Goal: Navigation & Orientation: Find specific page/section

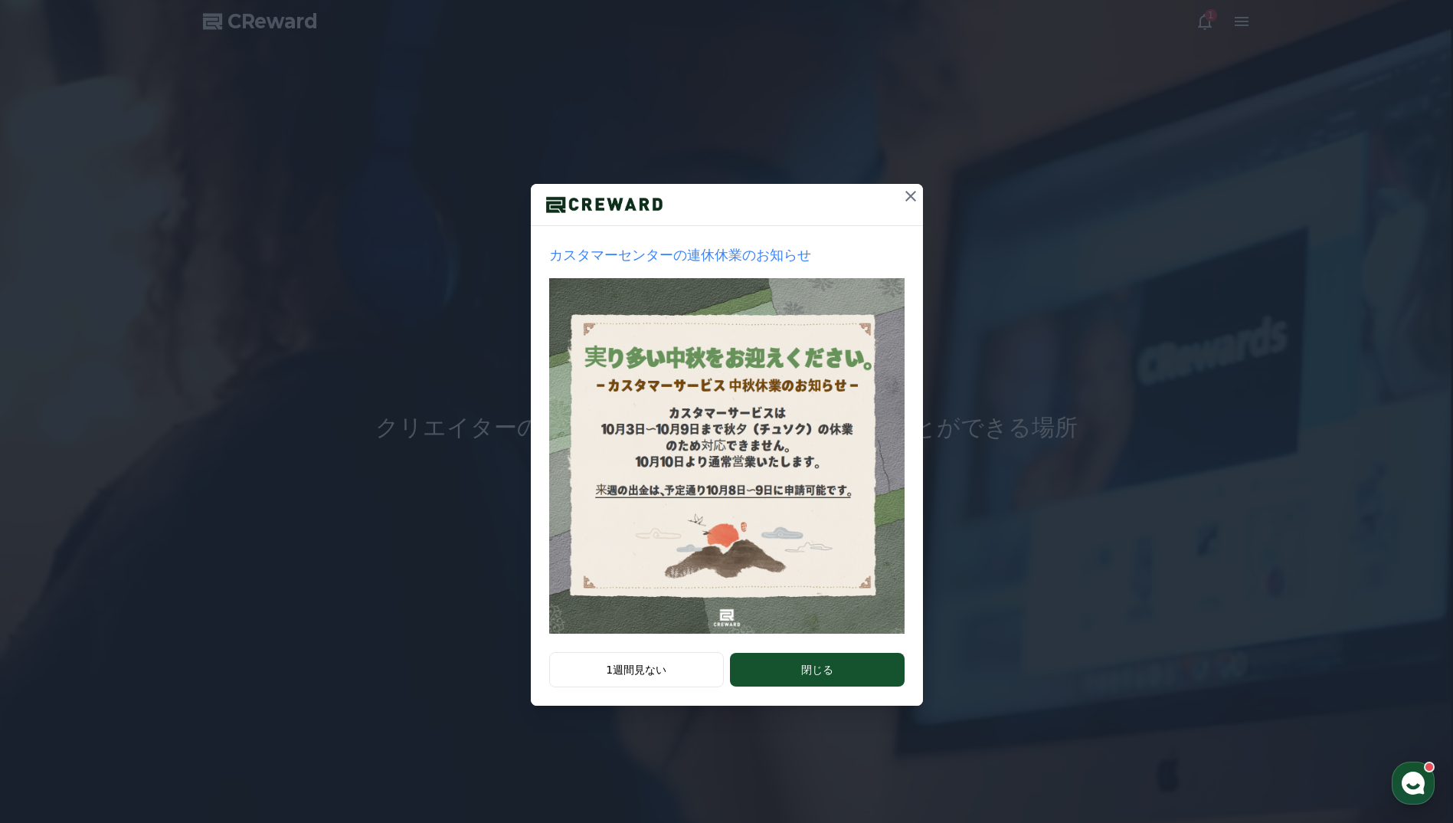
click at [912, 197] on icon at bounding box center [911, 196] width 18 height 18
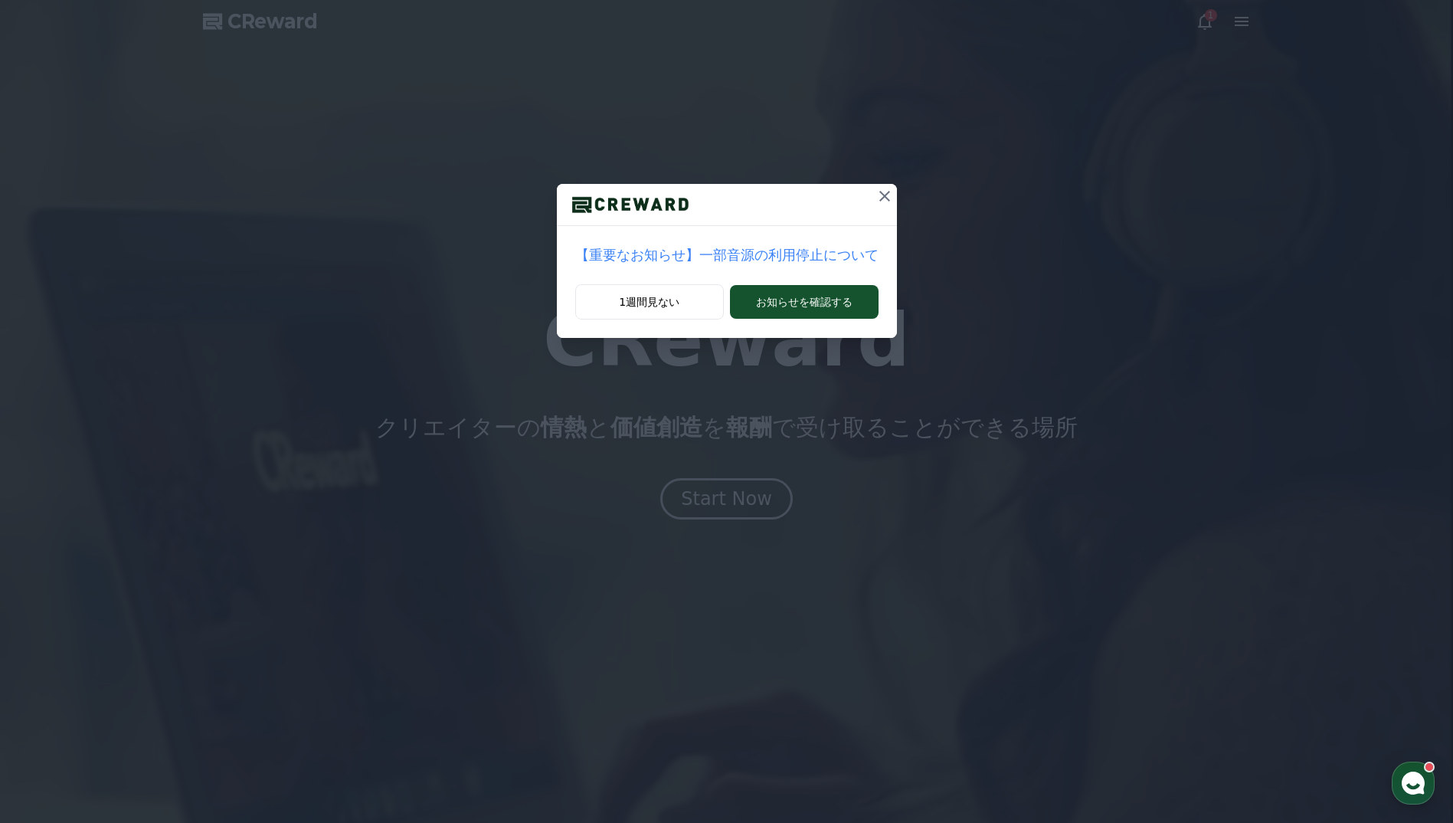
click at [876, 191] on icon at bounding box center [885, 196] width 18 height 18
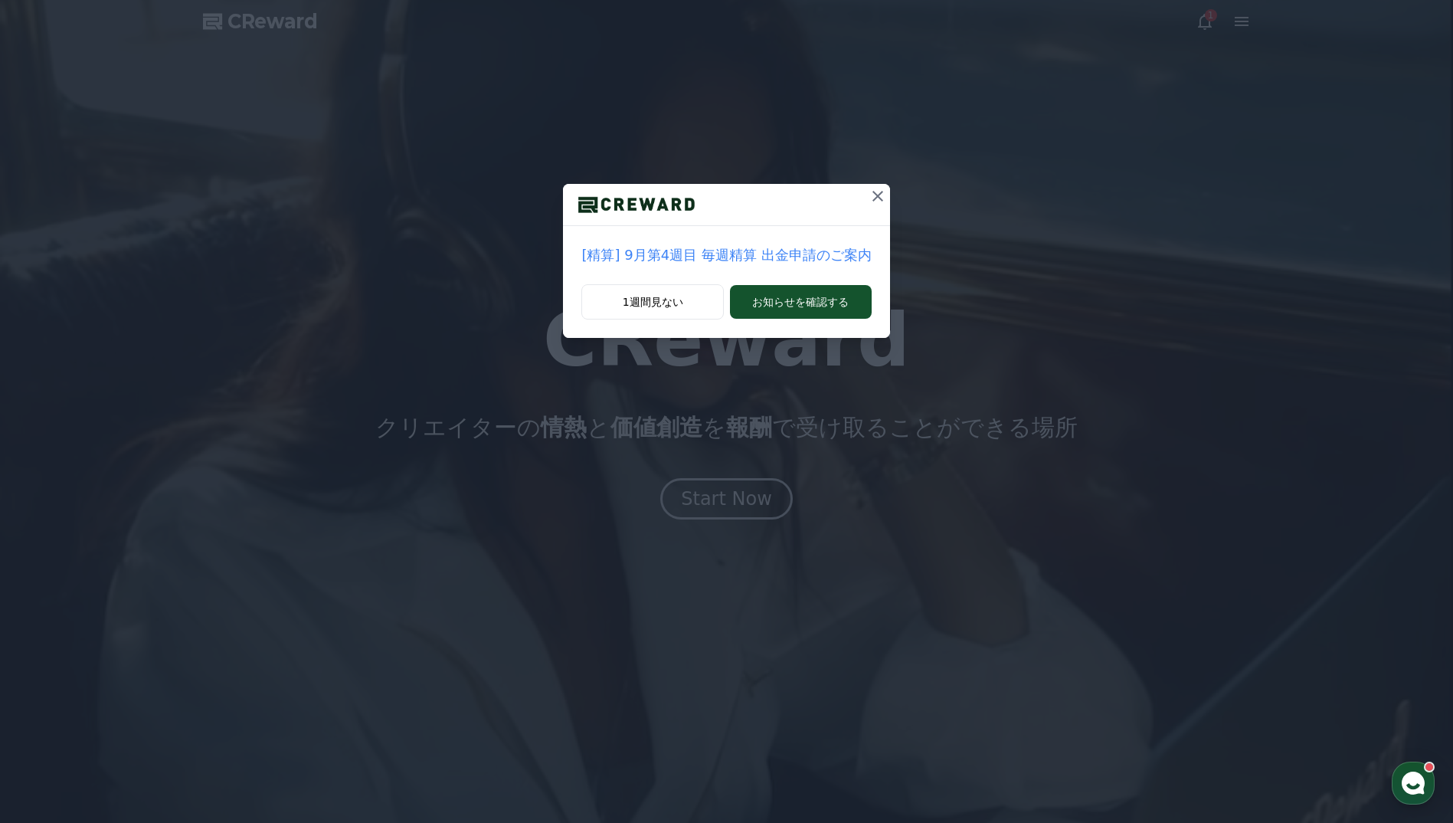
click at [869, 192] on icon at bounding box center [878, 196] width 18 height 18
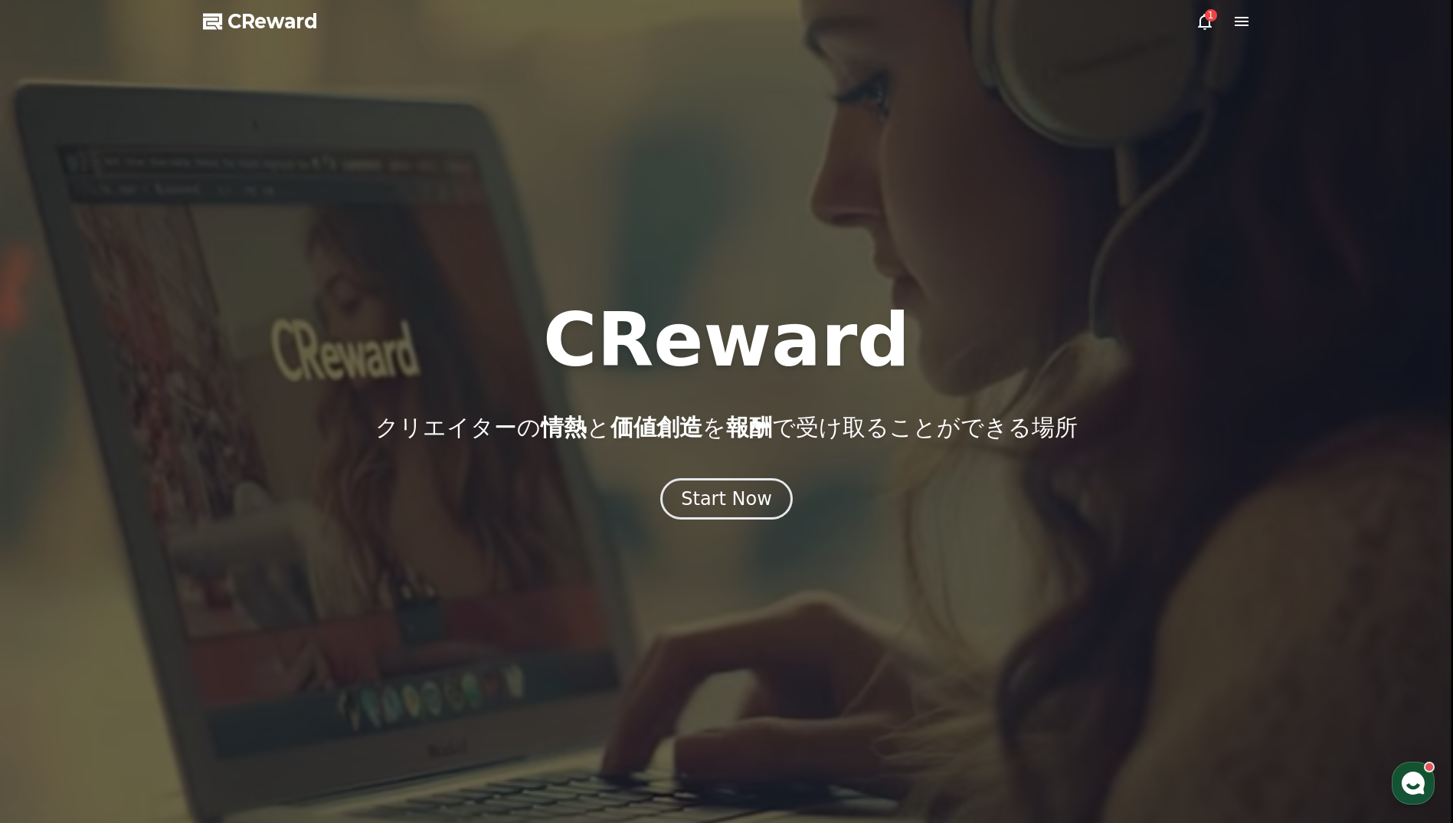
click at [1204, 18] on icon at bounding box center [1205, 21] width 18 height 18
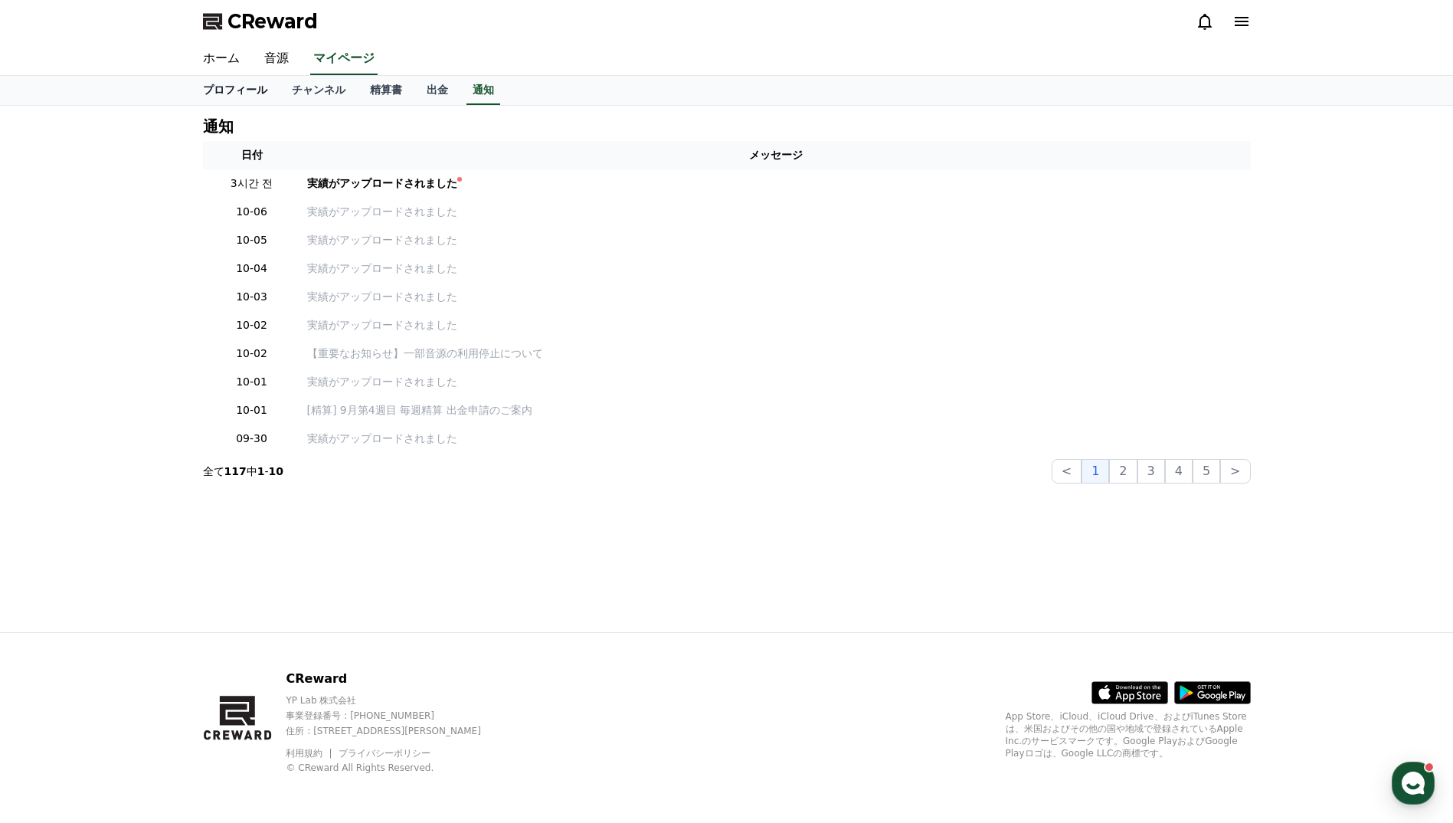
click at [222, 98] on link "プロフィール" at bounding box center [235, 90] width 89 height 29
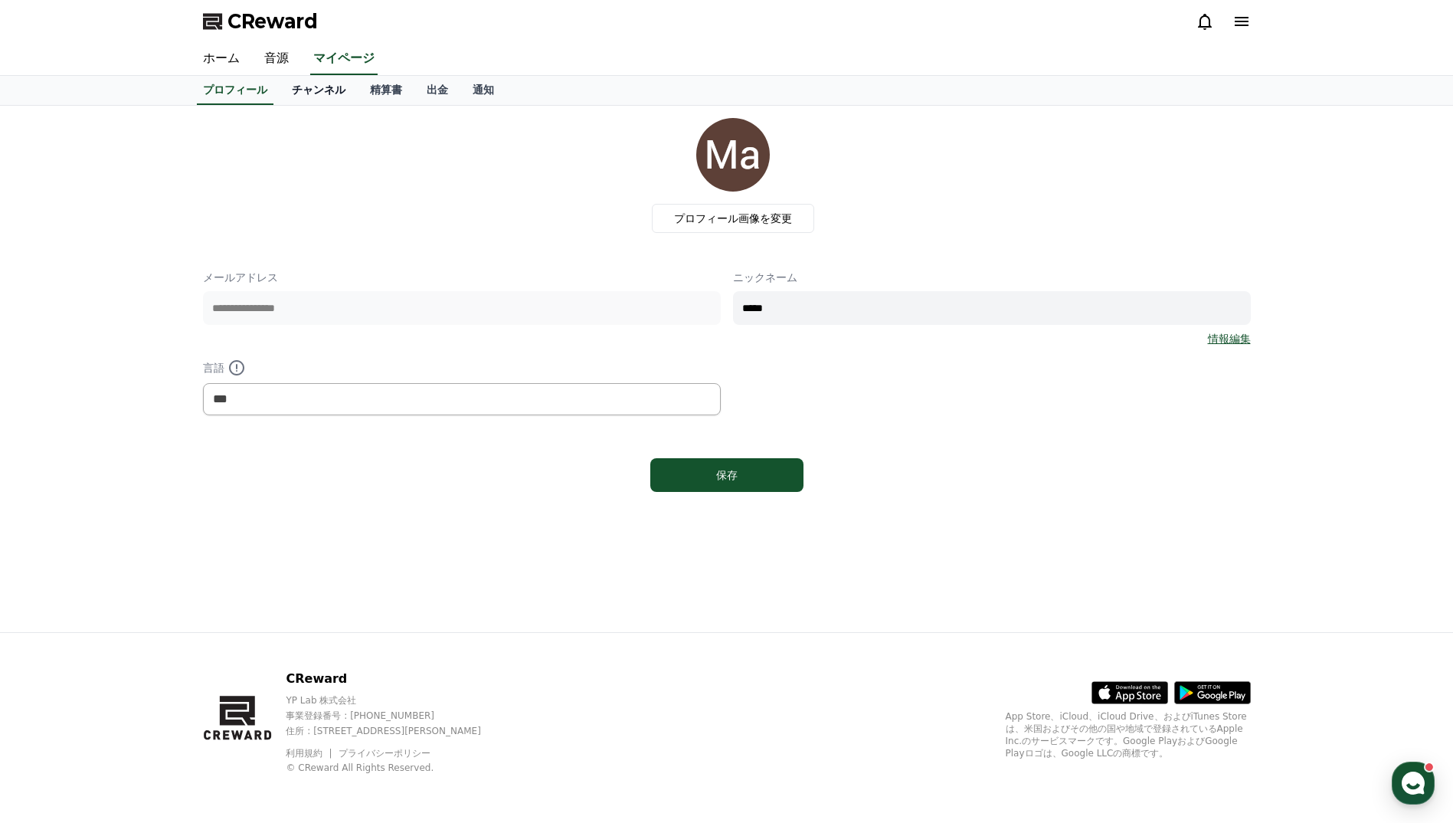
click at [298, 87] on link "チャンネル" at bounding box center [319, 90] width 78 height 29
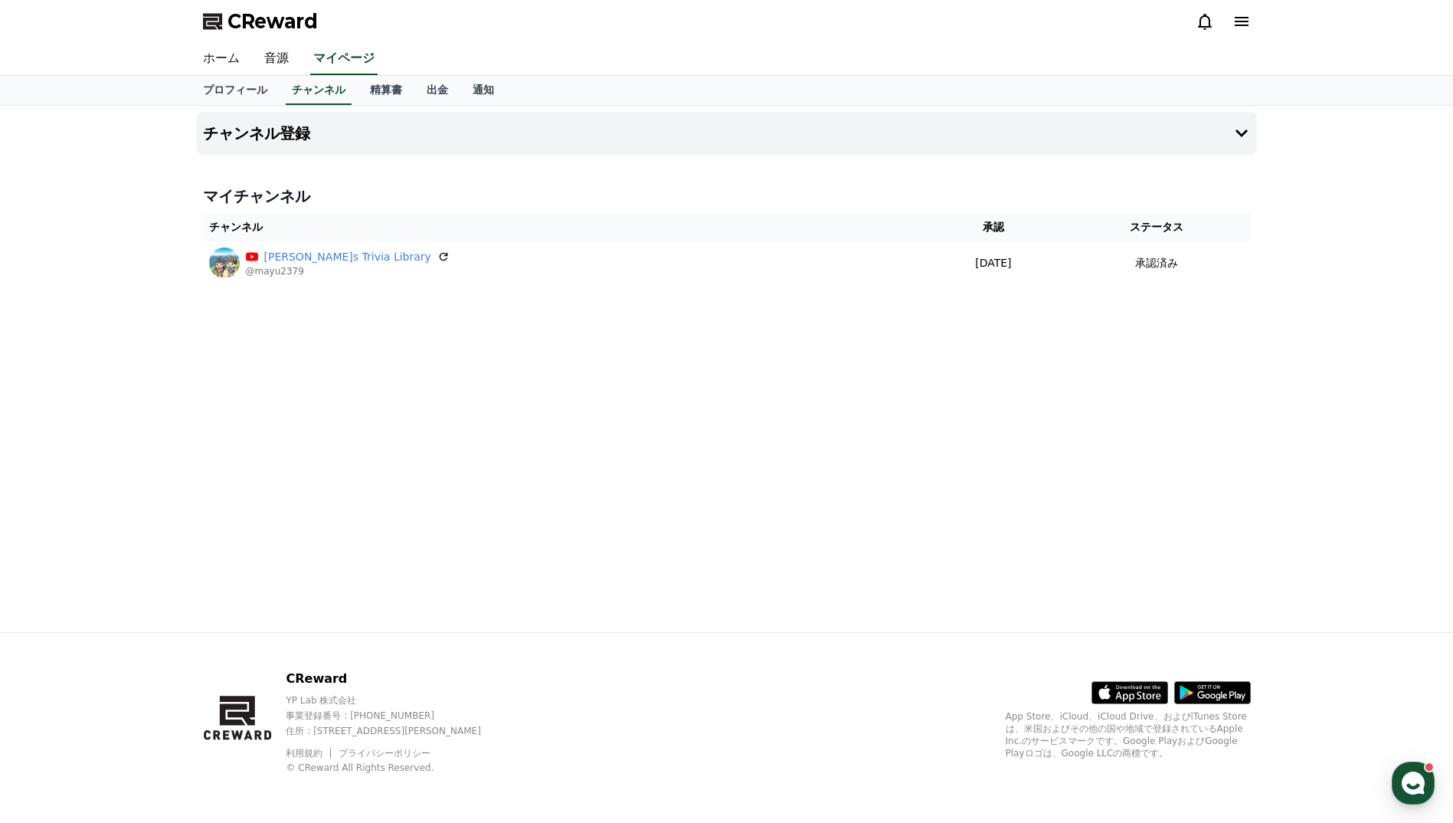
click at [226, 64] on link "ホーム" at bounding box center [221, 59] width 61 height 32
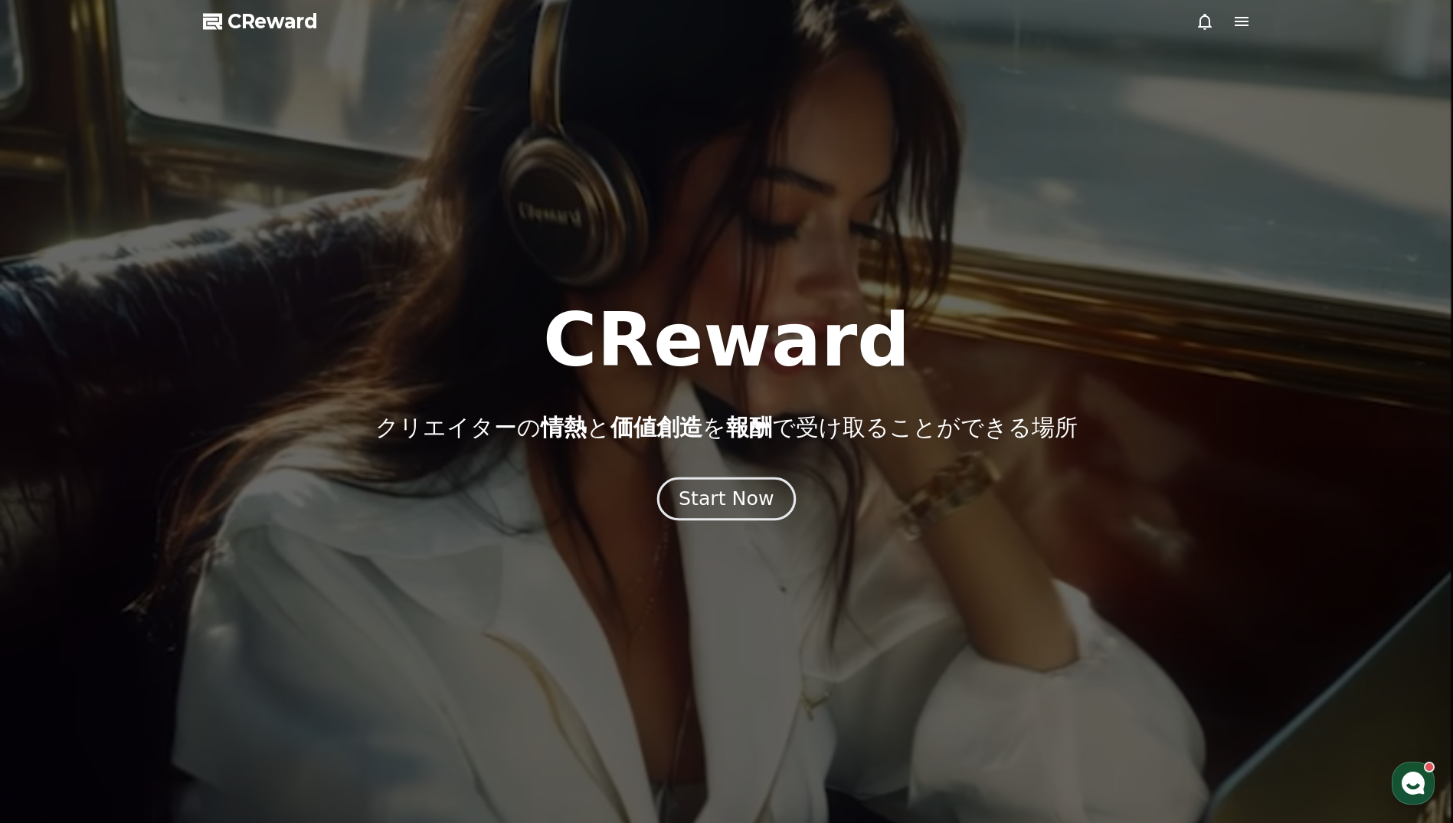
click at [719, 486] on div "Start Now" at bounding box center [726, 499] width 95 height 26
